Goal: Task Accomplishment & Management: Manage account settings

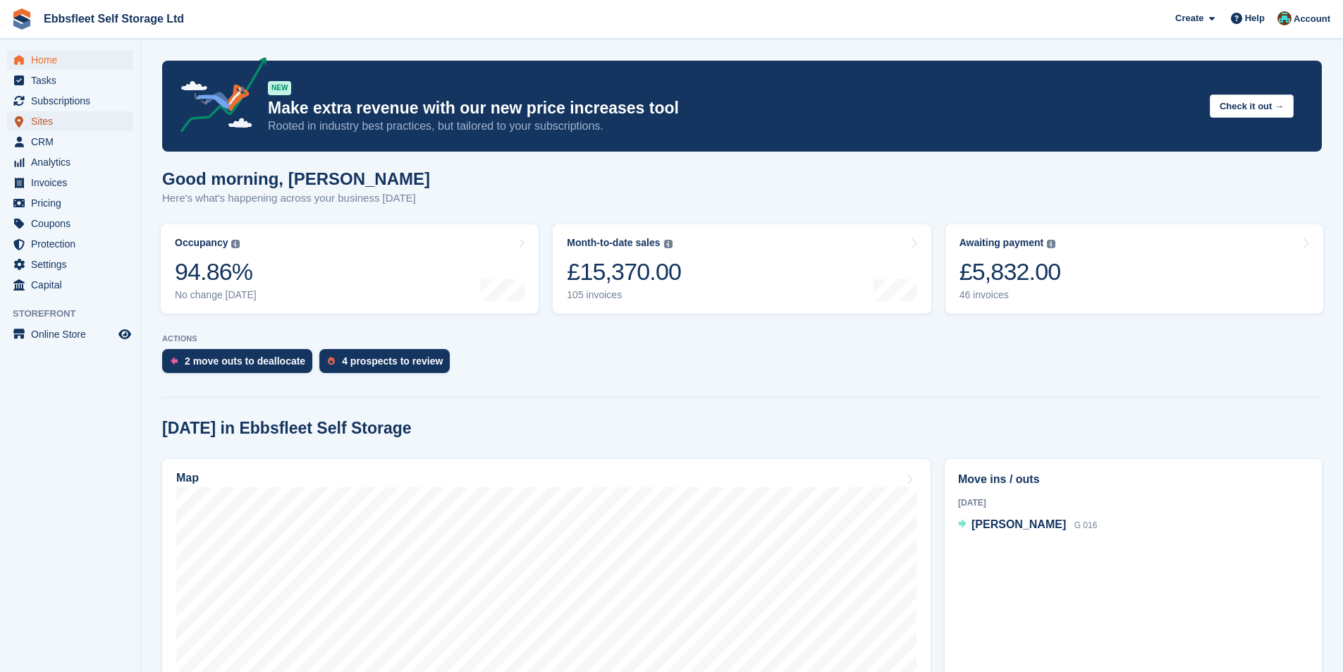
click at [46, 124] on span "Sites" at bounding box center [73, 121] width 85 height 20
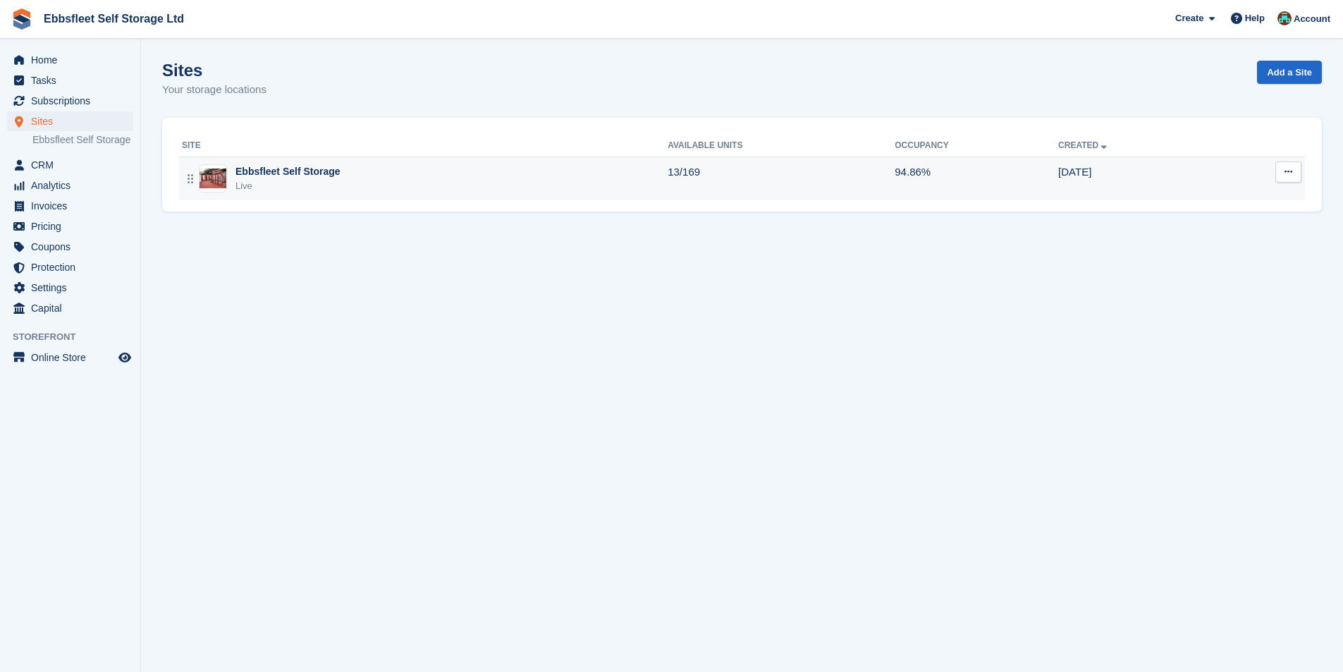
click at [332, 176] on div "Ebbsfleet Self Storage" at bounding box center [287, 171] width 105 height 15
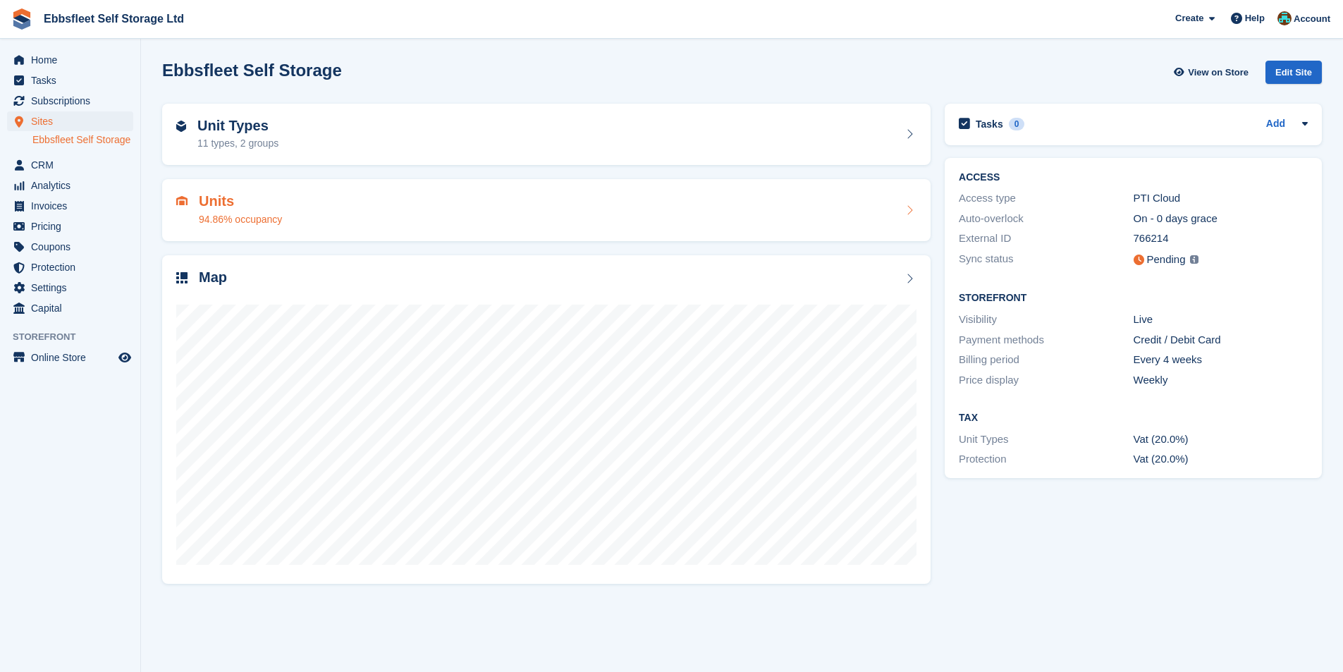
click at [217, 209] on h2 "Units" at bounding box center [240, 201] width 83 height 16
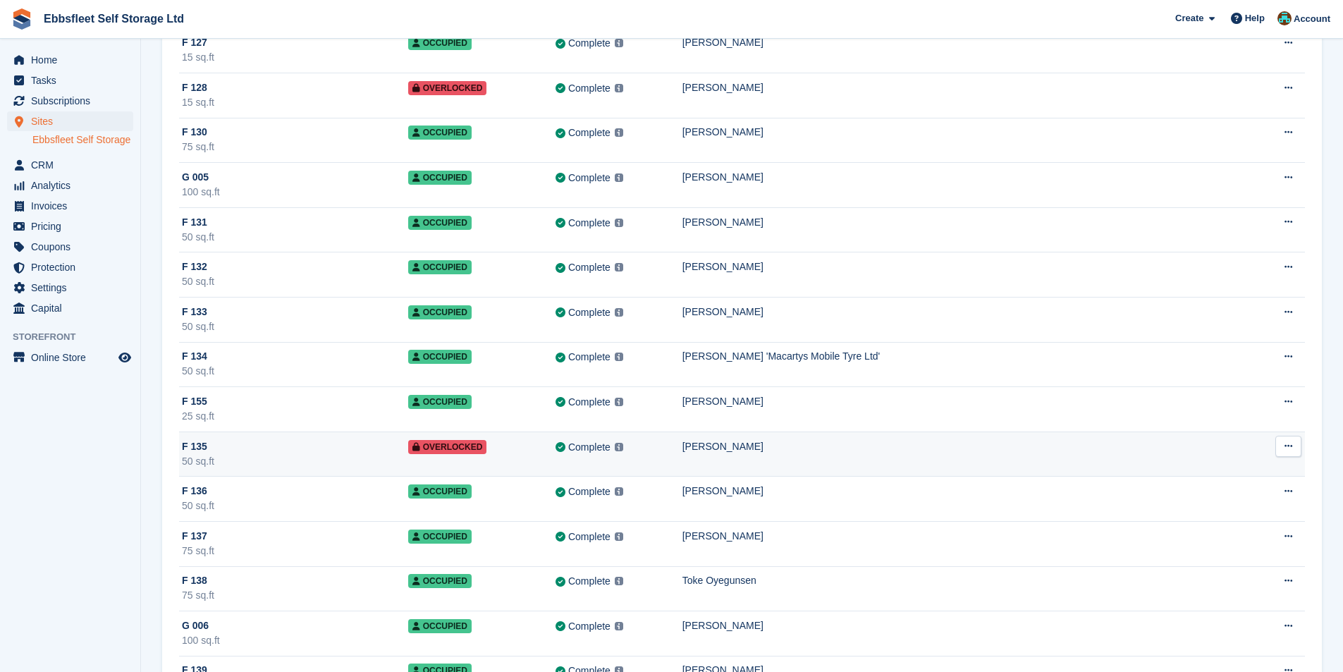
scroll to position [5287, 0]
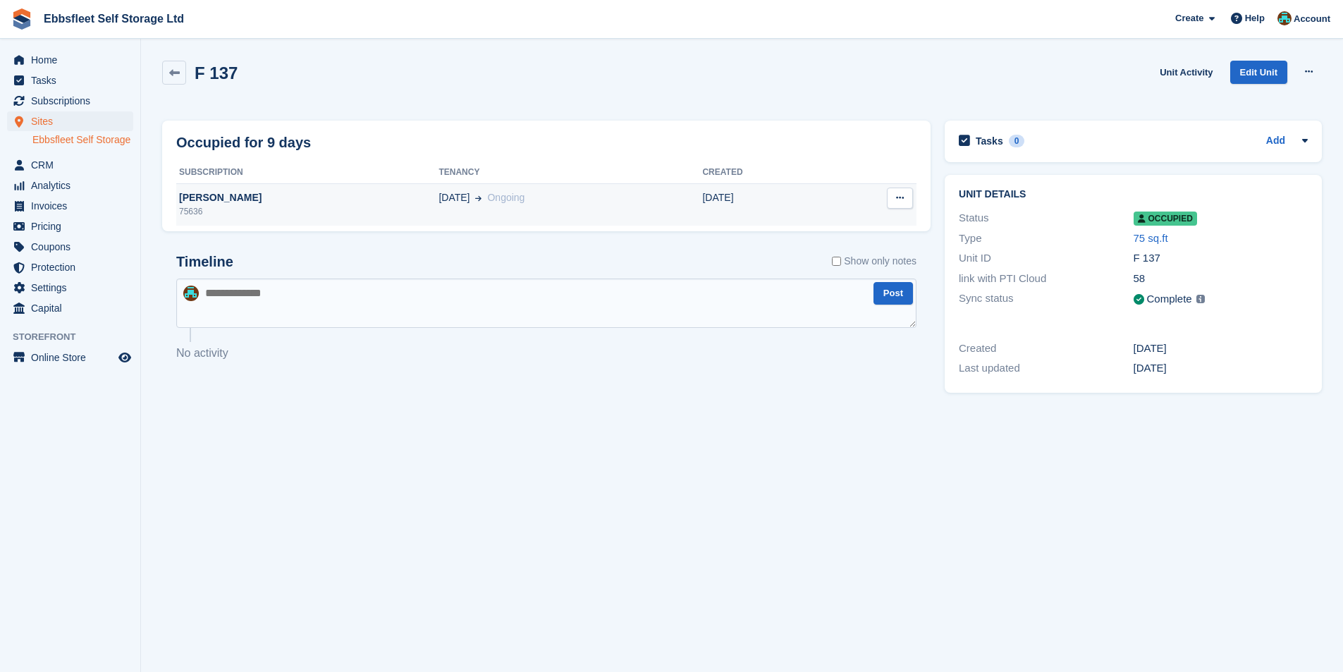
click at [221, 201] on div "[PERSON_NAME]" at bounding box center [307, 197] width 262 height 15
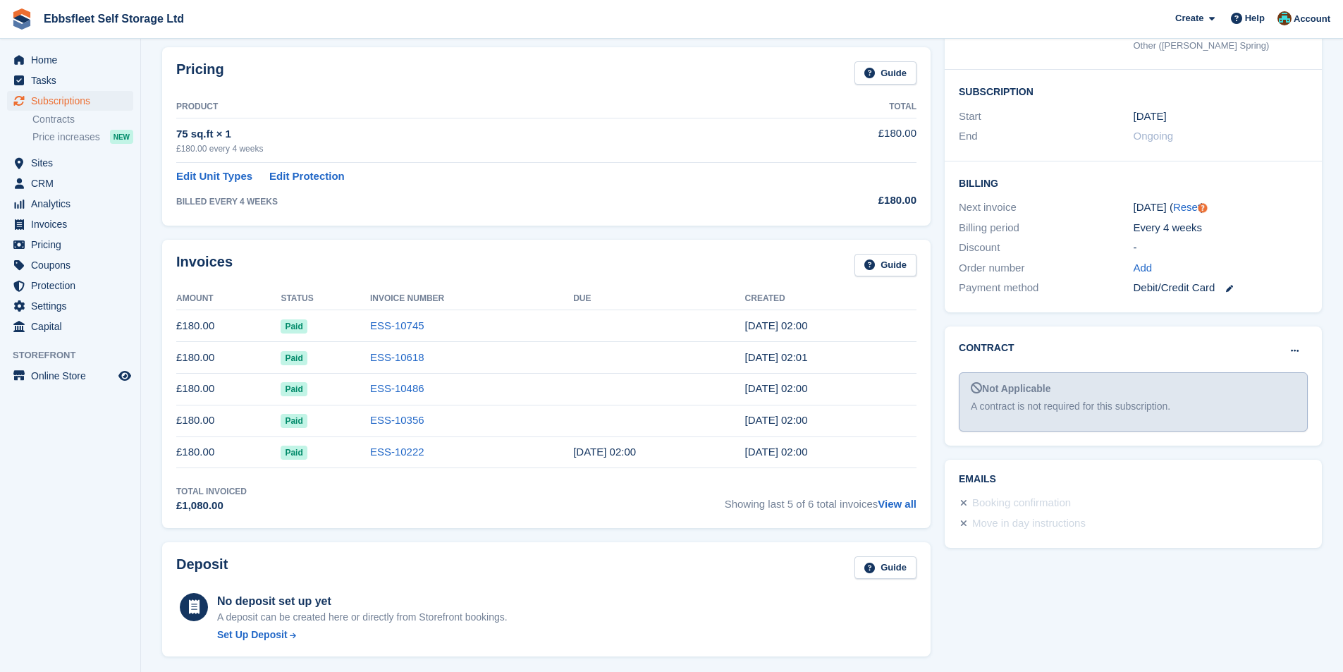
scroll to position [70, 0]
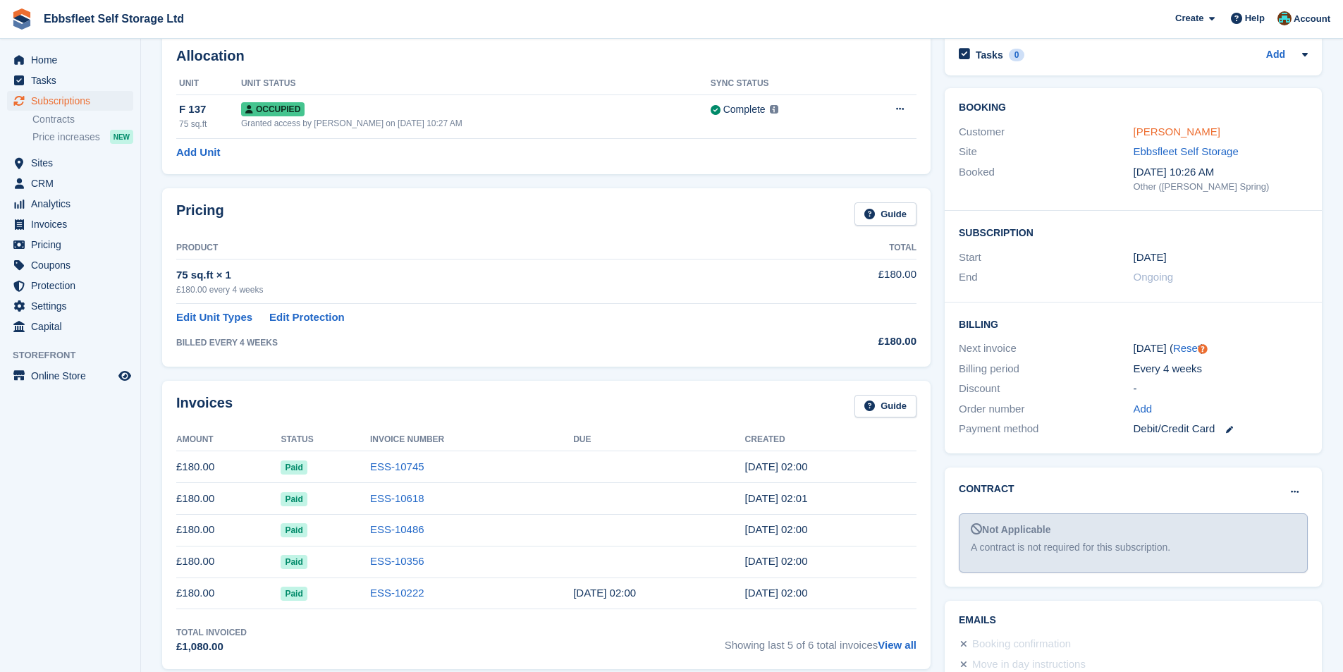
click at [1207, 130] on link "[PERSON_NAME]" at bounding box center [1176, 131] width 87 height 12
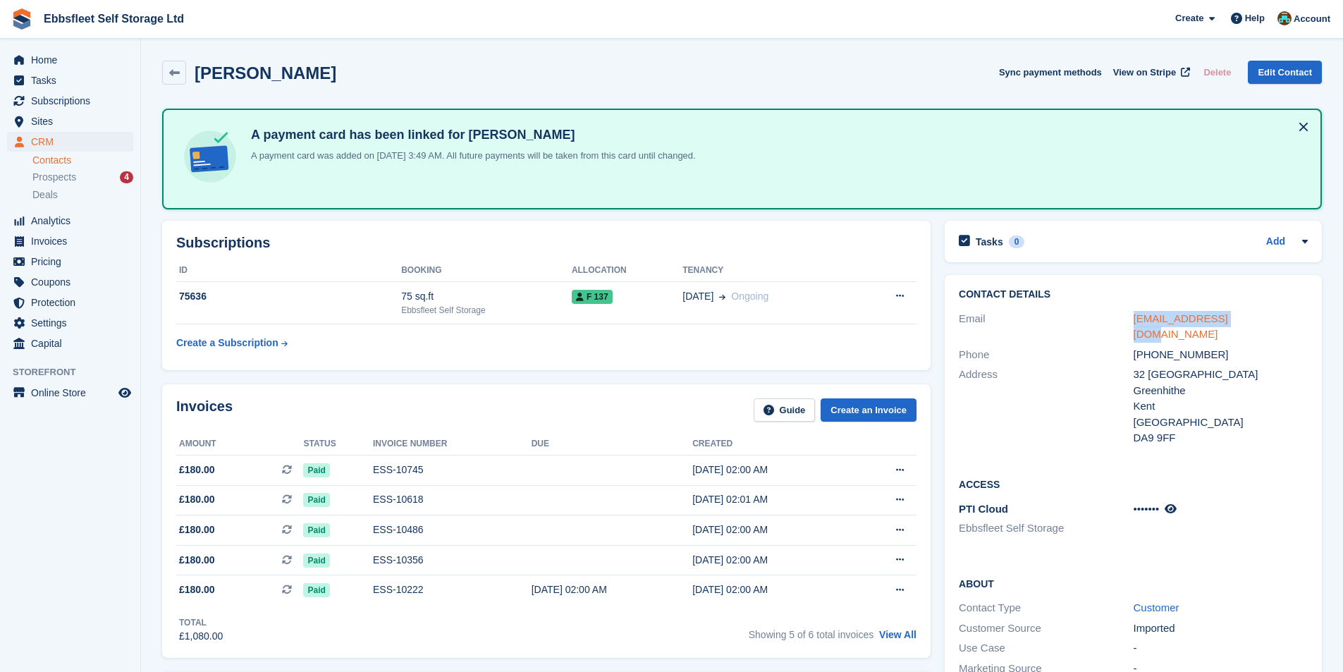
drag, startPoint x: 1240, startPoint y: 323, endPoint x: 1133, endPoint y: 319, distance: 107.2
click at [1133, 319] on div "[EMAIL_ADDRESS][DOMAIN_NAME]" at bounding box center [1220, 327] width 174 height 32
copy link "[EMAIL_ADDRESS][DOMAIN_NAME]"
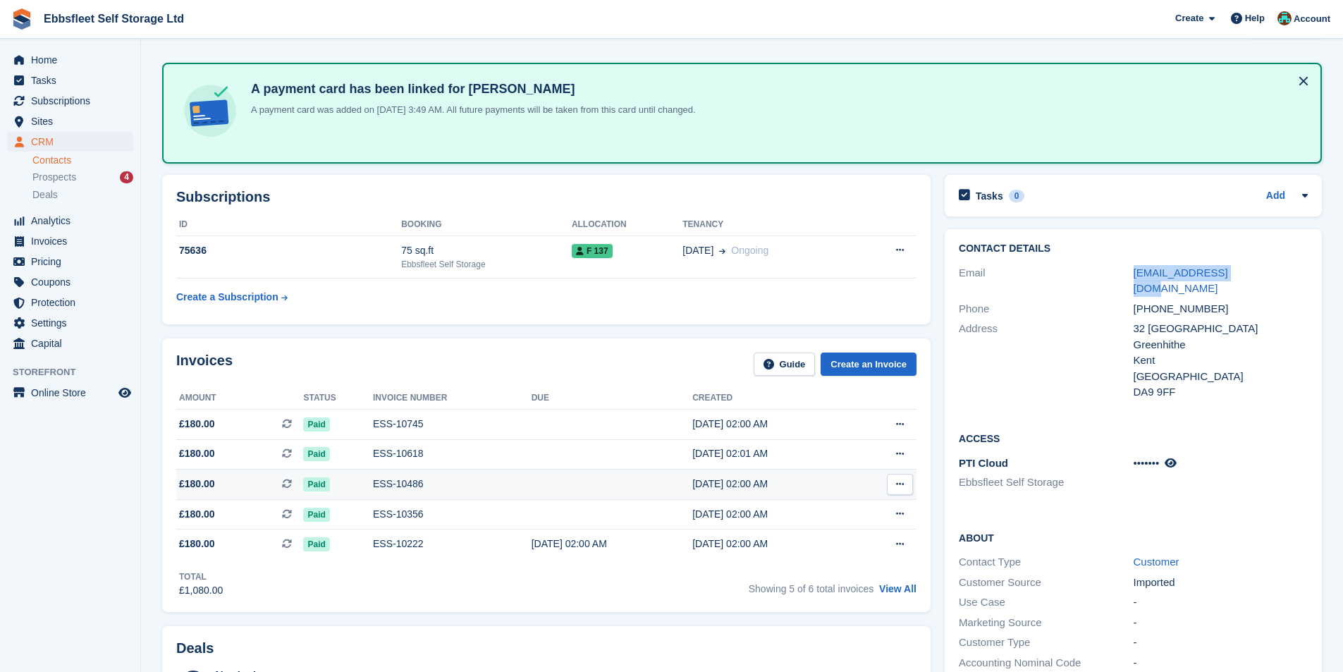
scroll to position [70, 0]
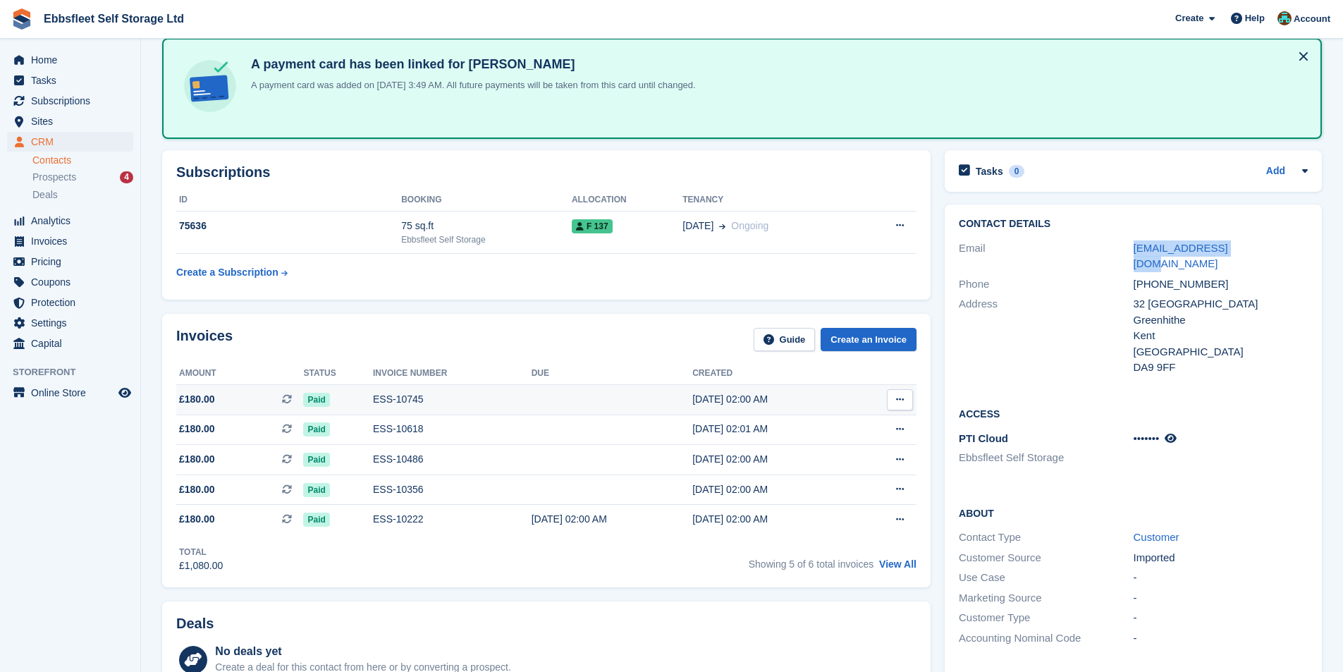
click at [895, 398] on button at bounding box center [900, 399] width 26 height 21
click at [809, 445] on p "View on Stripe" at bounding box center [845, 447] width 123 height 23
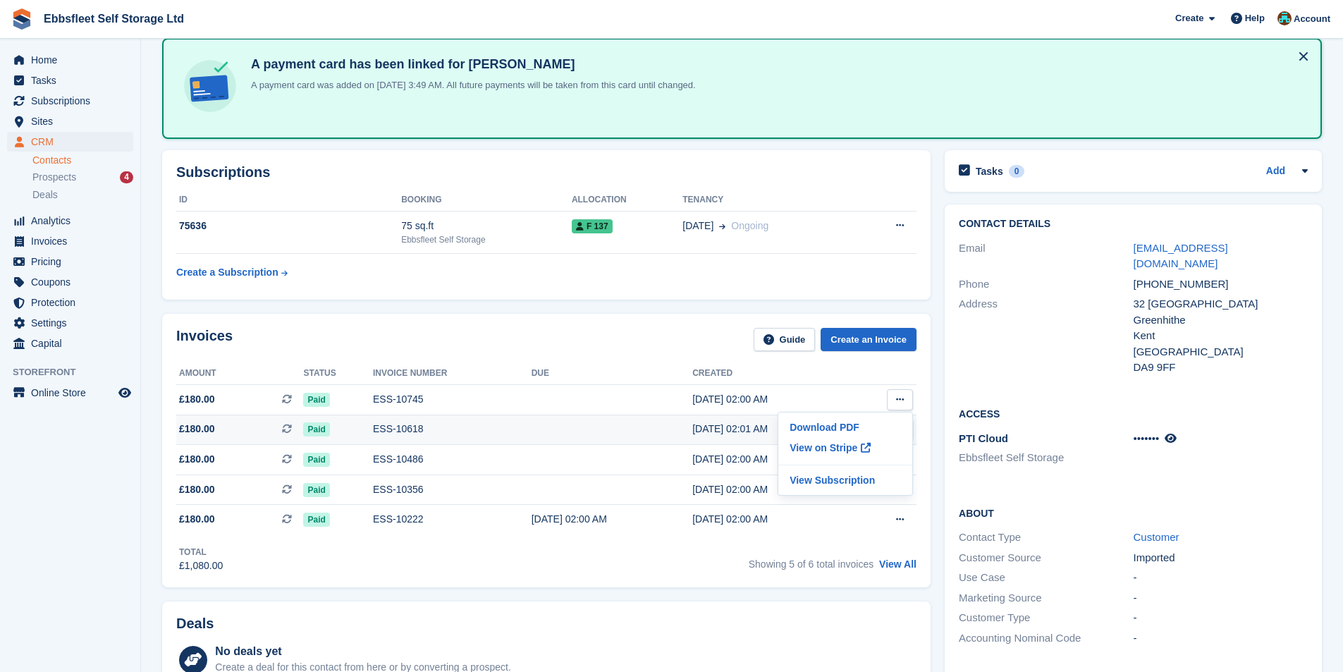
click at [400, 433] on div "ESS-10618" at bounding box center [452, 429] width 159 height 15
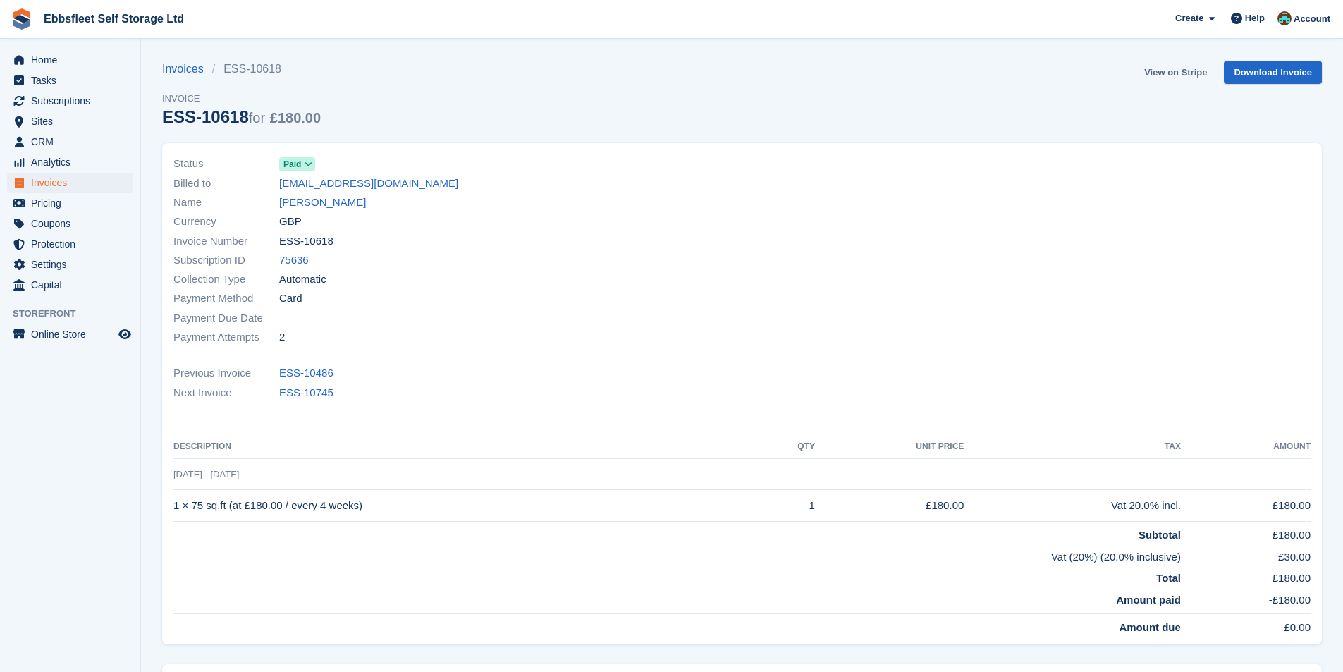
click at [1174, 71] on link "View on Stripe" at bounding box center [1175, 72] width 74 height 23
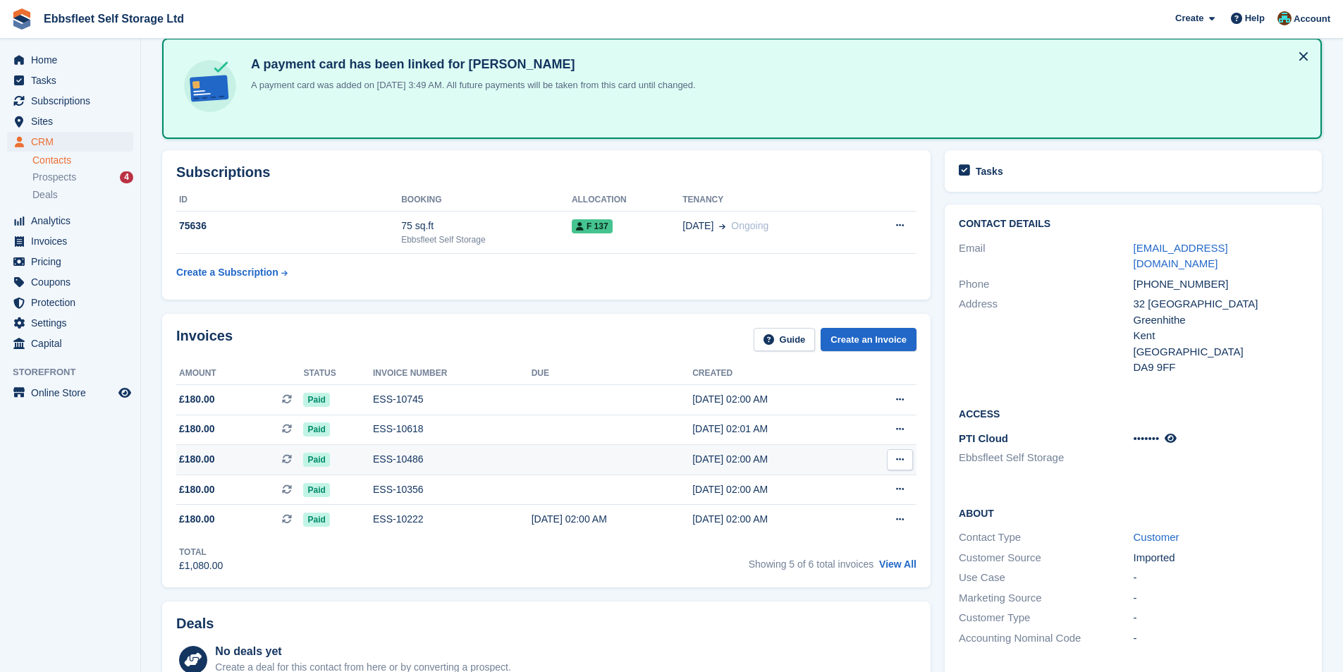
scroll to position [70, 0]
click at [386, 455] on div "ESS-10486" at bounding box center [452, 459] width 159 height 15
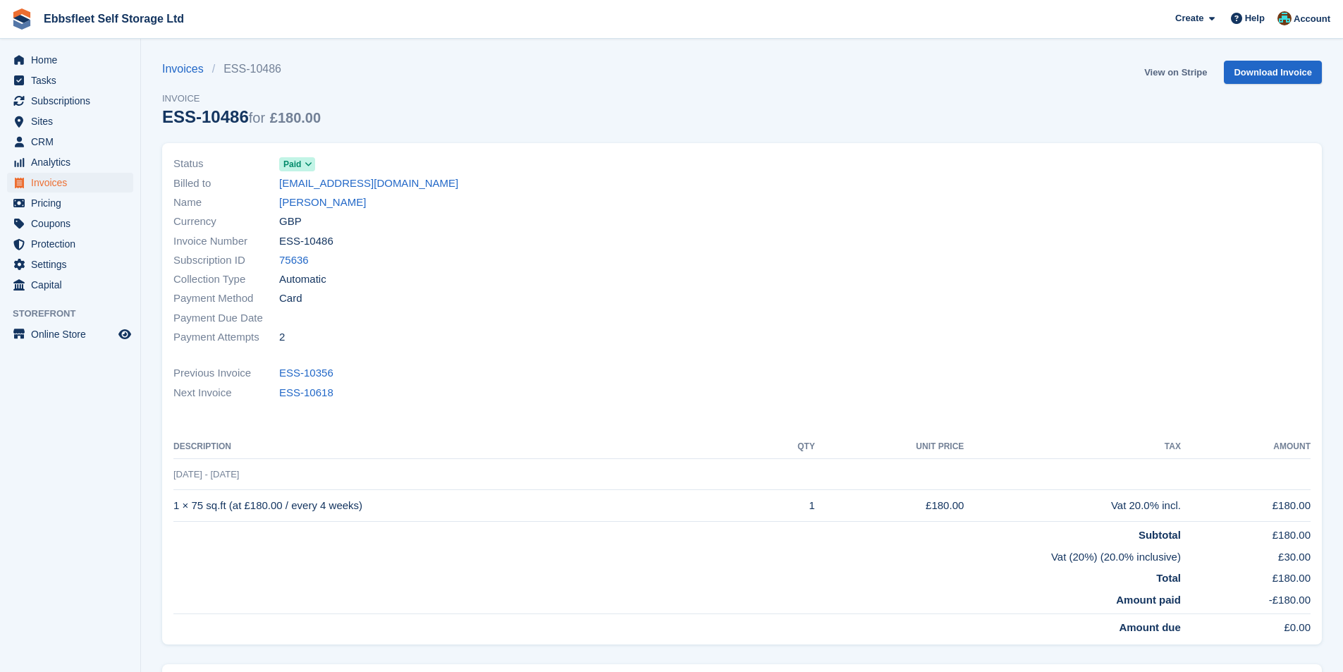
click at [1167, 71] on link "View on Stripe" at bounding box center [1175, 72] width 74 height 23
click at [50, 179] on span "Invoices" at bounding box center [73, 183] width 85 height 20
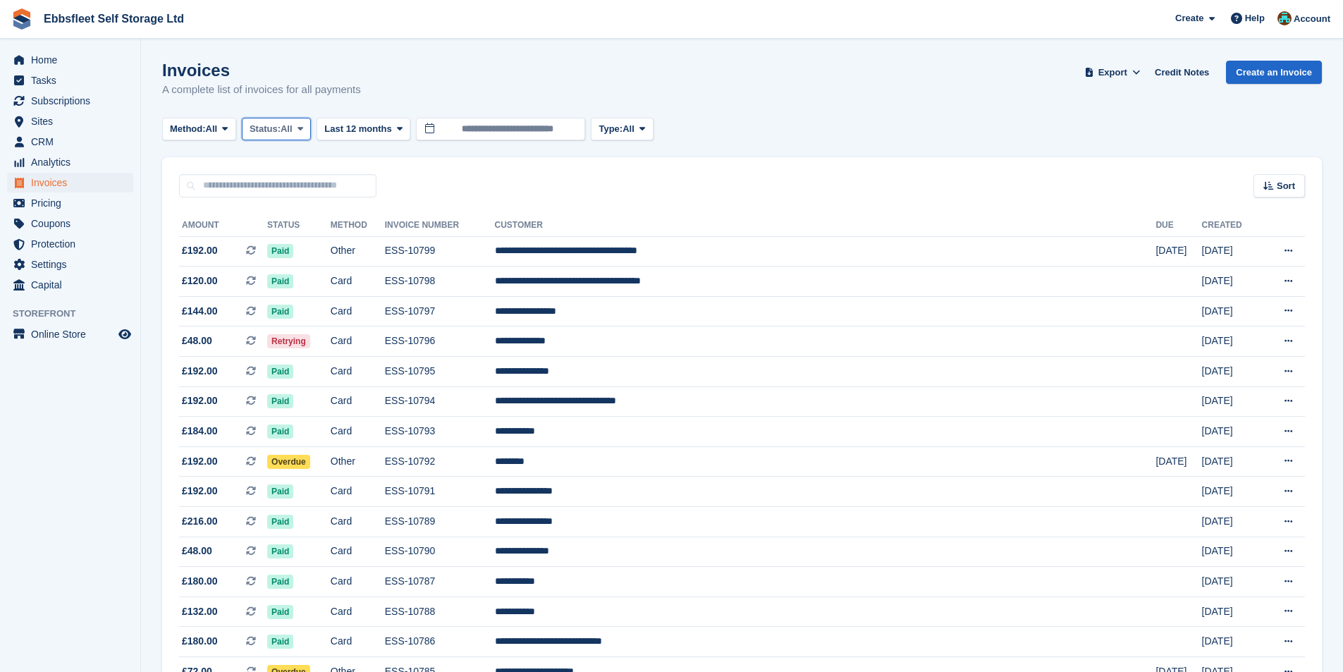
click at [263, 128] on span "Status:" at bounding box center [265, 129] width 31 height 14
click at [269, 235] on link "Open" at bounding box center [309, 238] width 123 height 25
